Goal: Find specific page/section: Find specific page/section

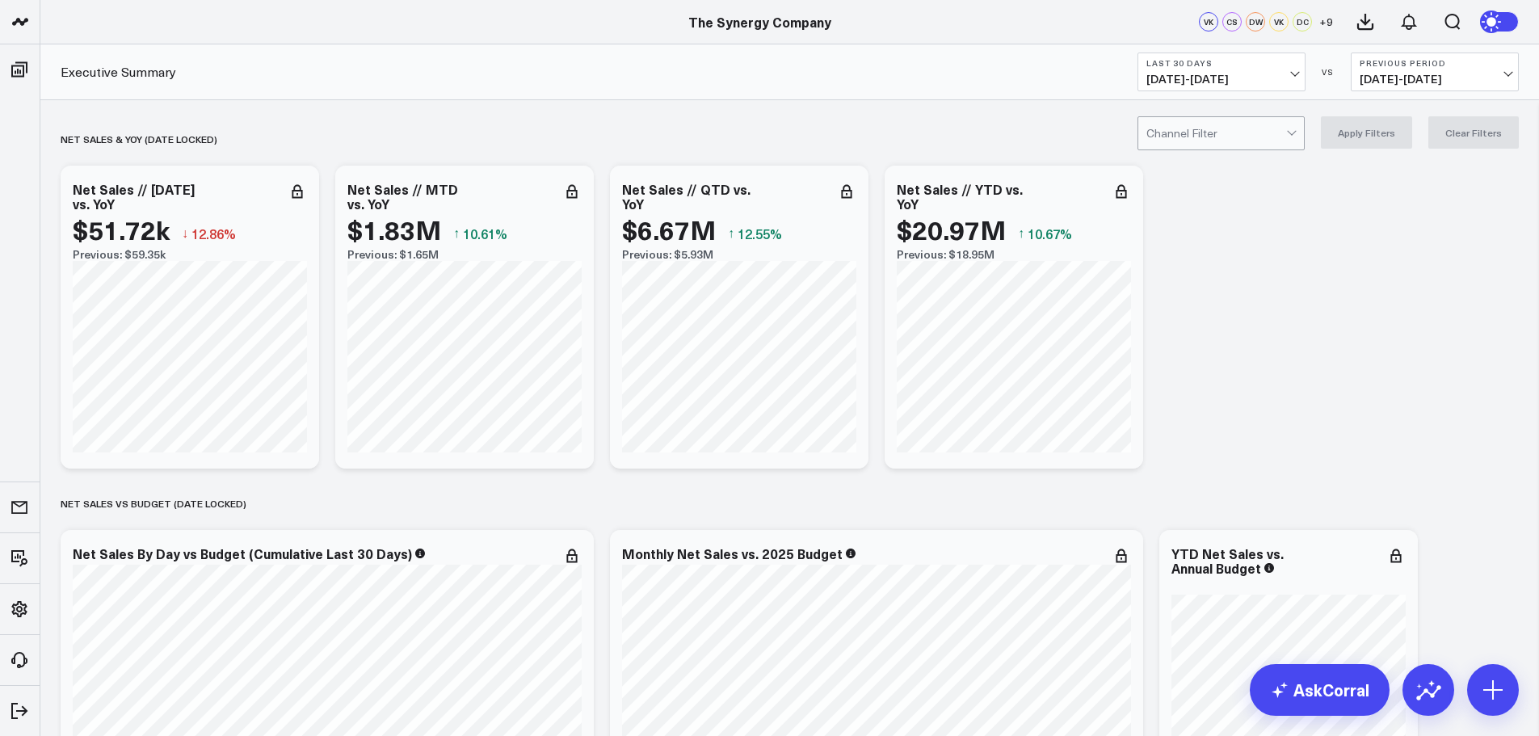
click at [1233, 121] on div at bounding box center [1217, 133] width 140 height 32
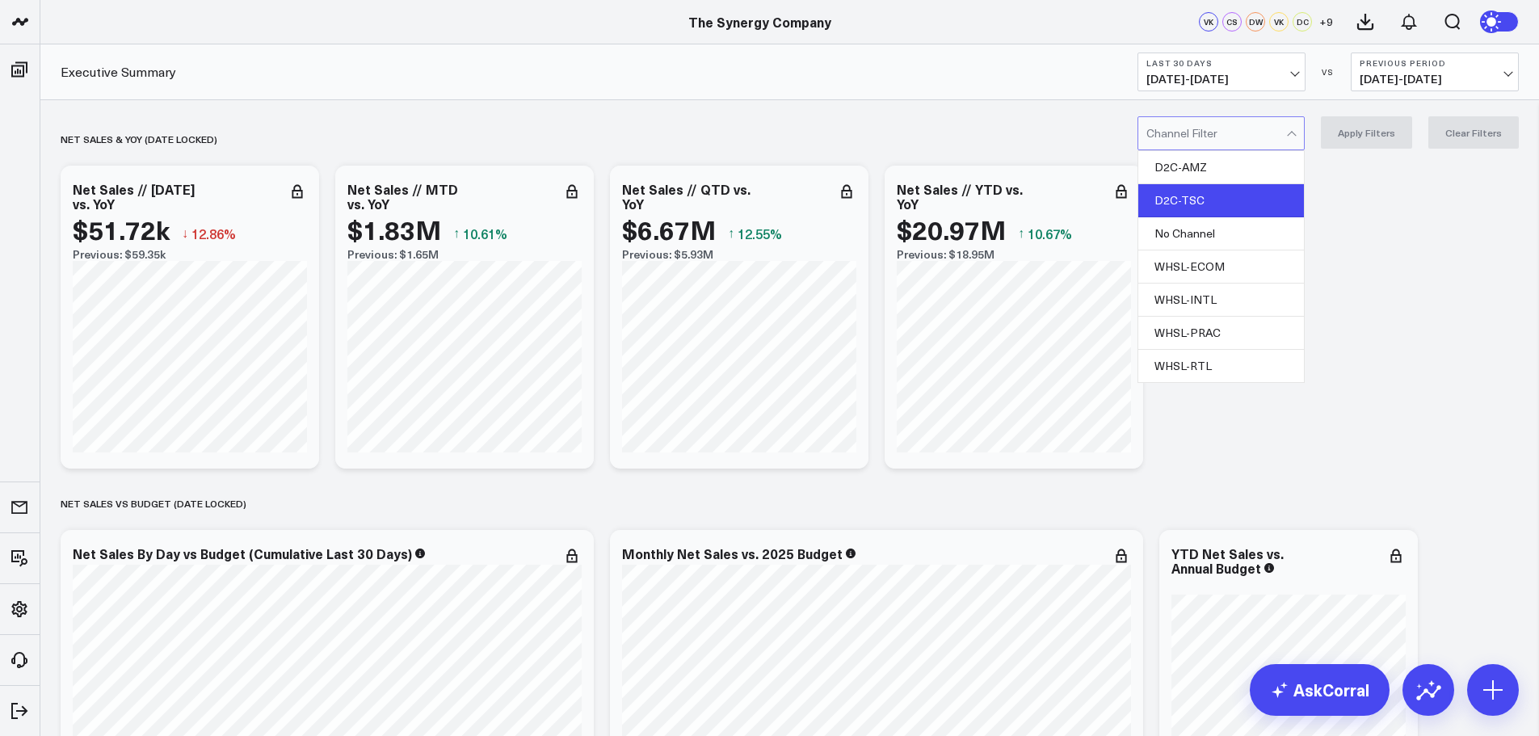
click at [1202, 196] on div "D2C-TSC" at bounding box center [1222, 200] width 166 height 33
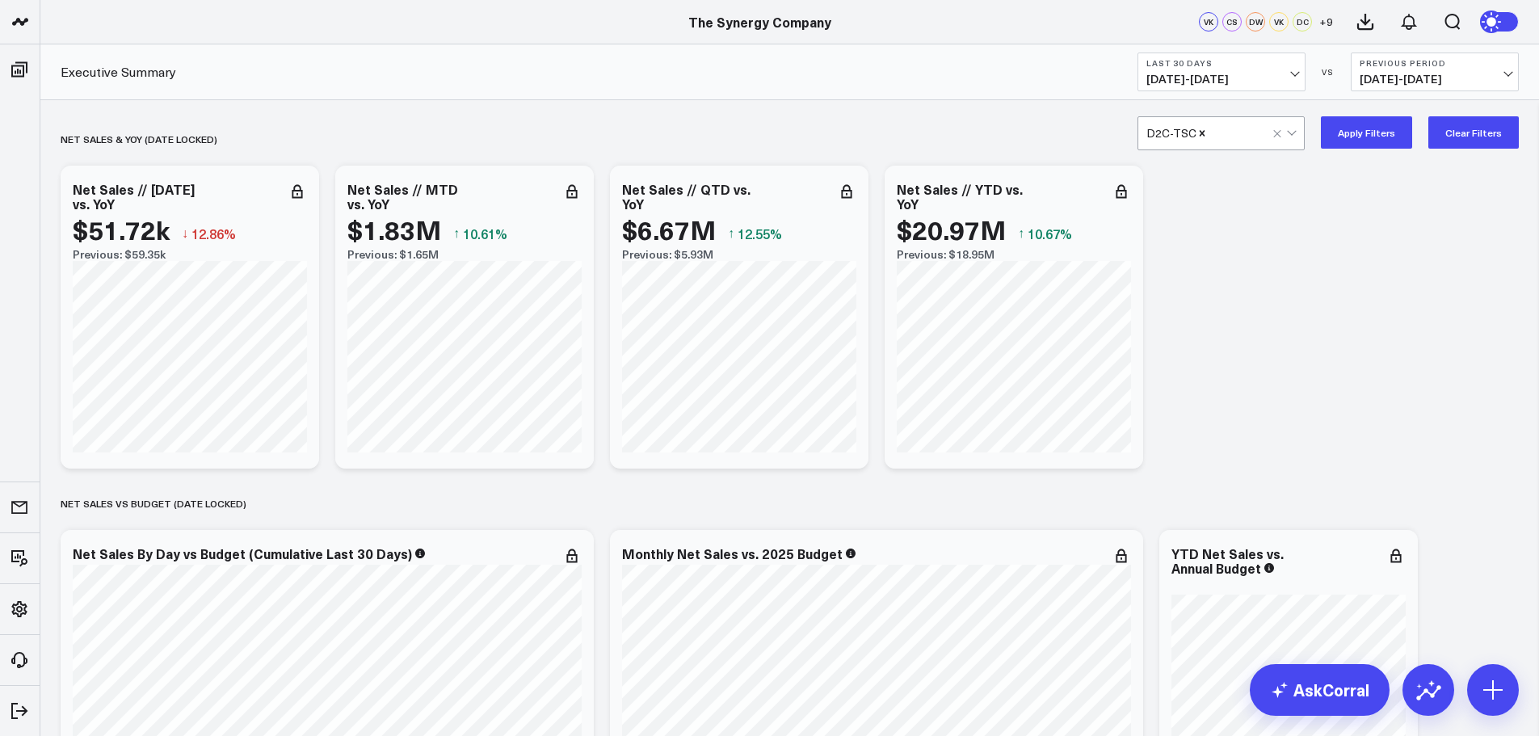
click at [1358, 134] on button "Apply Filters" at bounding box center [1366, 132] width 91 height 32
